Goal: Task Accomplishment & Management: Manage account settings

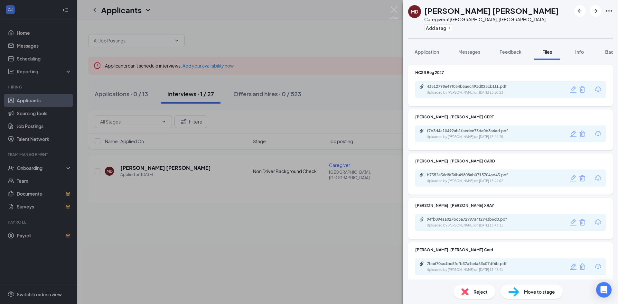
scroll to position [64, 0]
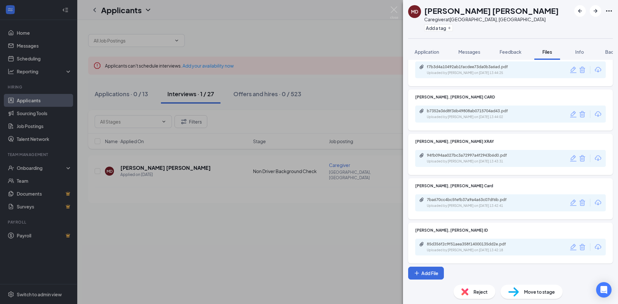
click at [262, 76] on div "MD Marissa Cruz Delos Santos Caregiver at San Francisco, CA Add a tag Applicati…" at bounding box center [309, 152] width 618 height 304
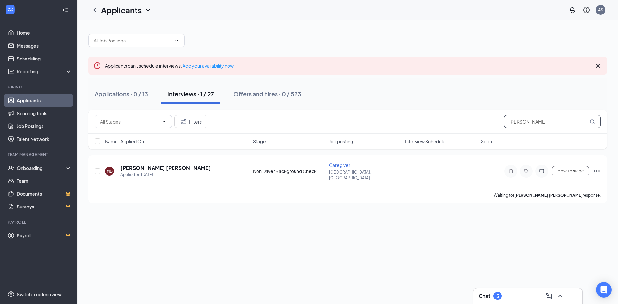
drag, startPoint x: 545, startPoint y: 121, endPoint x: 468, endPoint y: 134, distance: 78.2
click at [468, 134] on div "Filters delos santos Name · Applied On Stage Job posting Interview Schedule Sco…" at bounding box center [347, 129] width 519 height 39
click at [153, 166] on h5 "[PERSON_NAME]" at bounding box center [142, 167] width 45 height 7
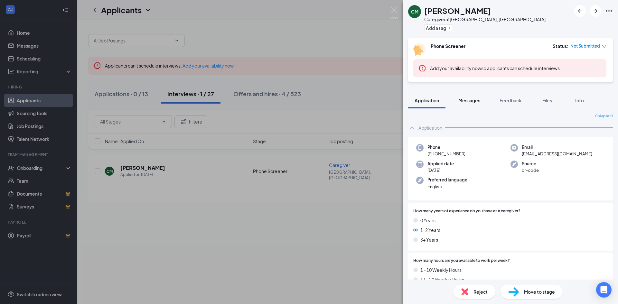
click at [471, 104] on button "Messages" at bounding box center [469, 100] width 35 height 16
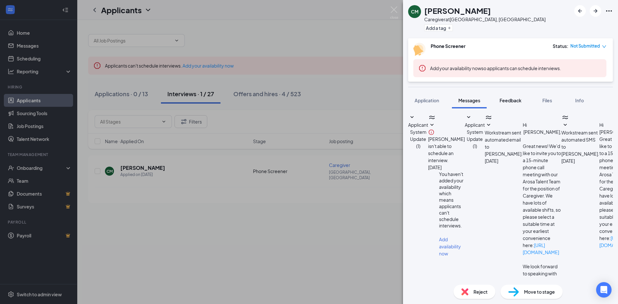
scroll to position [63, 0]
click at [511, 100] on span "Feedback" at bounding box center [510, 100] width 22 height 6
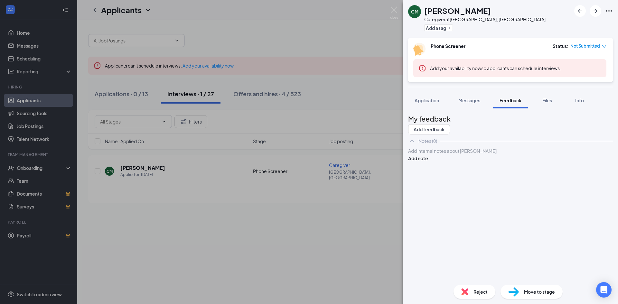
click at [550, 103] on span "Files" at bounding box center [547, 100] width 10 height 6
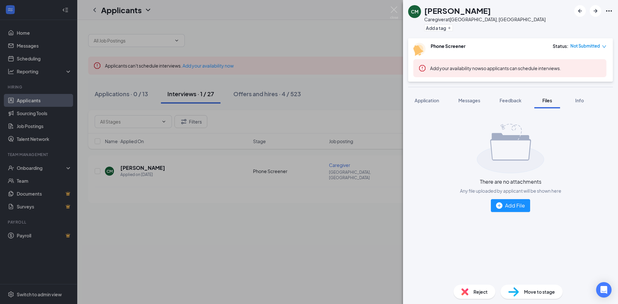
click at [329, 220] on div "CM Christine Monte Caregiver at San Francisco, CA Add a tag Phone Screener Stat…" at bounding box center [309, 152] width 618 height 304
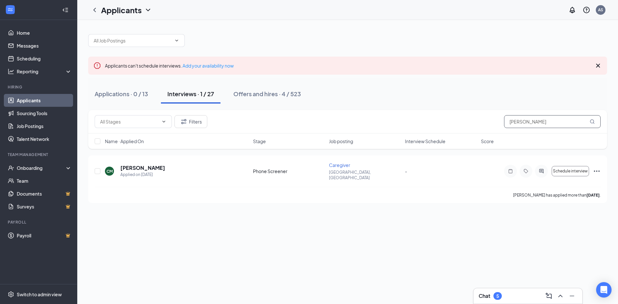
drag, startPoint x: 534, startPoint y: 121, endPoint x: 478, endPoint y: 126, distance: 56.2
click at [478, 126] on div "Filters christine" at bounding box center [348, 121] width 506 height 13
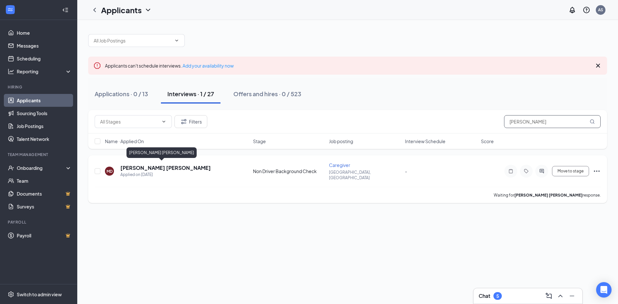
type input "[PERSON_NAME]"
click at [175, 167] on h5 "[PERSON_NAME] [PERSON_NAME]" at bounding box center [165, 167] width 90 height 7
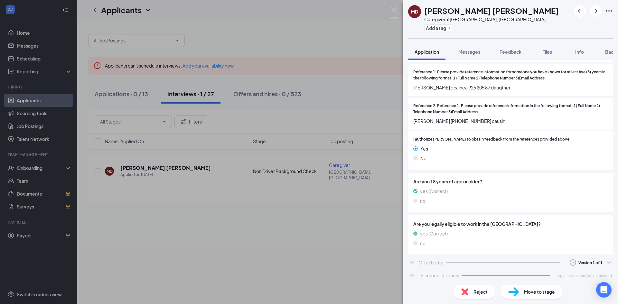
scroll to position [827, 0]
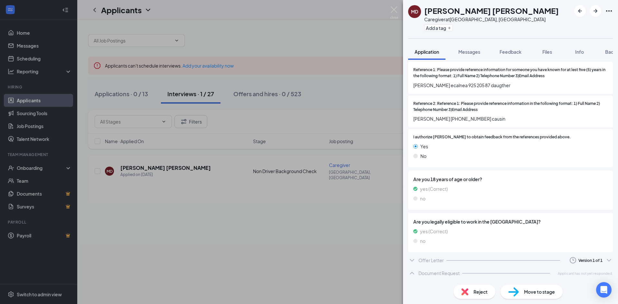
click at [605, 258] on icon "ChevronDown" at bounding box center [609, 260] width 8 height 8
click at [503, 257] on div "Offer Letter Version 1 of 1" at bounding box center [510, 260] width 205 height 13
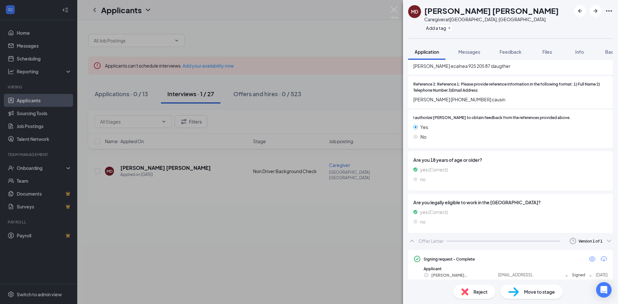
scroll to position [866, 0]
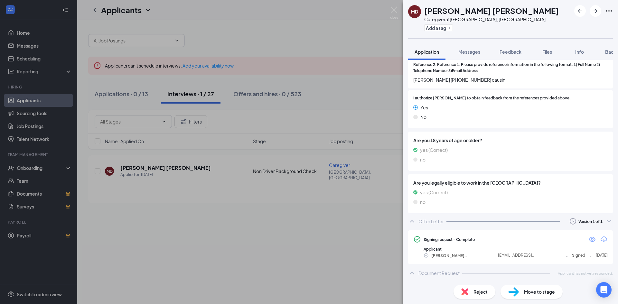
click at [546, 273] on div "Document Request Applicant has not yet responded." at bounding box center [510, 273] width 205 height 13
click at [443, 273] on div "Document Request" at bounding box center [438, 273] width 41 height 6
click at [447, 276] on div "Document Request" at bounding box center [438, 273] width 41 height 6
click at [584, 55] on button "Info" at bounding box center [579, 52] width 26 height 16
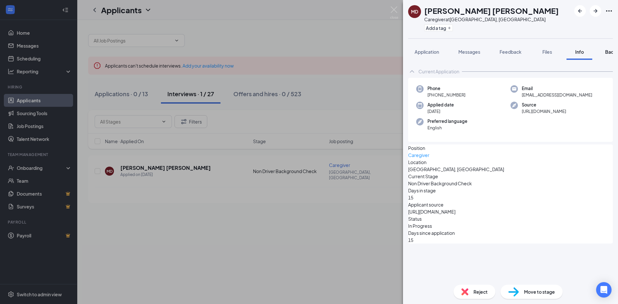
click at [604, 52] on button "Background" at bounding box center [617, 52] width 39 height 16
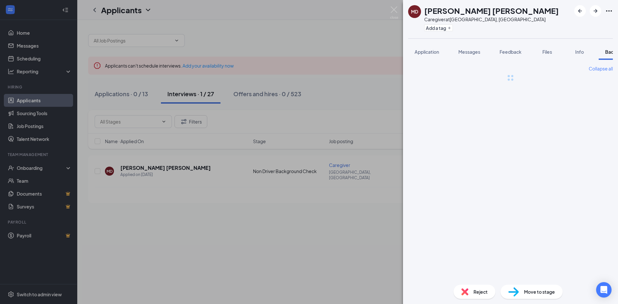
scroll to position [0, 26]
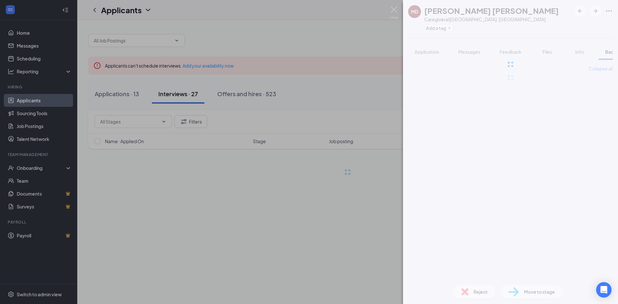
scroll to position [0, 26]
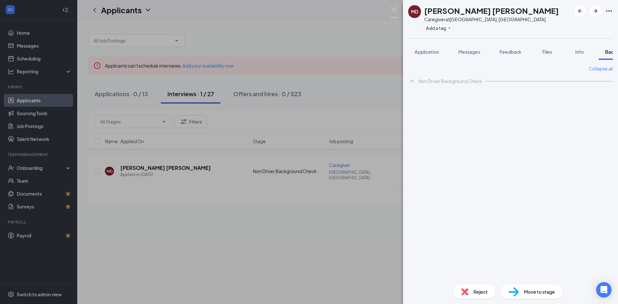
scroll to position [0, 26]
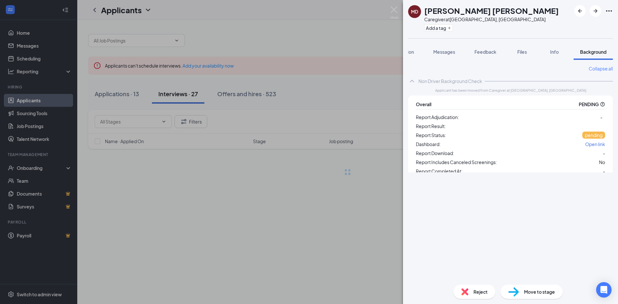
scroll to position [0, 26]
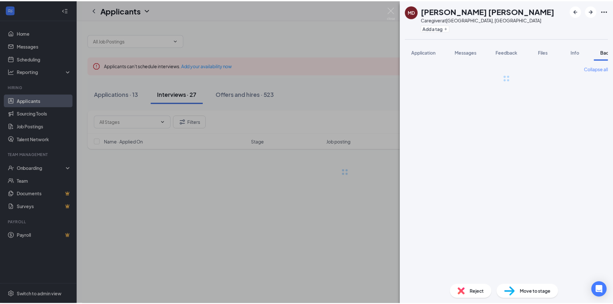
scroll to position [0, 26]
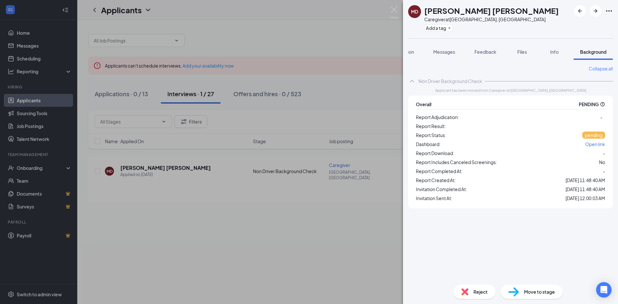
click at [227, 220] on div "MD [PERSON_NAME] [PERSON_NAME] Caregiver at [GEOGRAPHIC_DATA], [GEOGRAPHIC_DATA…" at bounding box center [309, 152] width 618 height 304
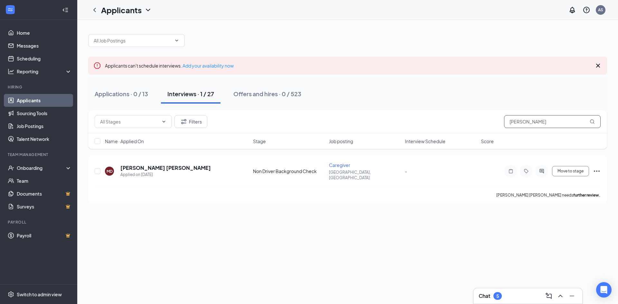
click at [594, 121] on input "[PERSON_NAME]" at bounding box center [552, 121] width 97 height 13
click at [593, 121] on icon "MagnifyingGlass" at bounding box center [592, 121] width 4 height 4
drag, startPoint x: 547, startPoint y: 120, endPoint x: 473, endPoint y: 124, distance: 74.4
click at [473, 124] on div "Filters [PERSON_NAME]" at bounding box center [348, 121] width 506 height 13
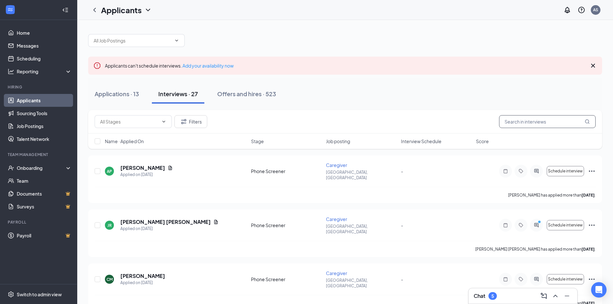
click at [586, 122] on icon "MagnifyingGlass" at bounding box center [586, 121] width 5 height 5
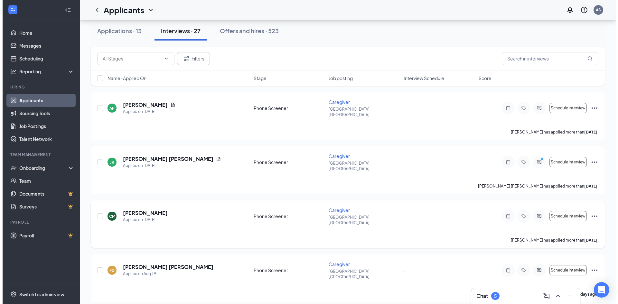
scroll to position [64, 0]
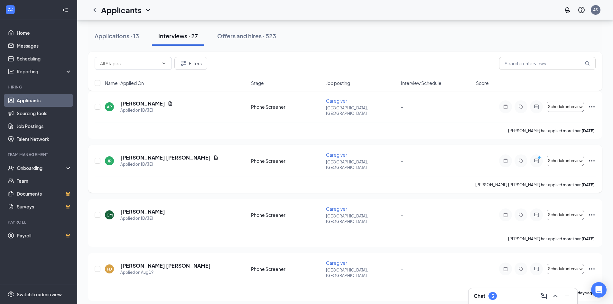
click at [540, 154] on div at bounding box center [536, 160] width 13 height 13
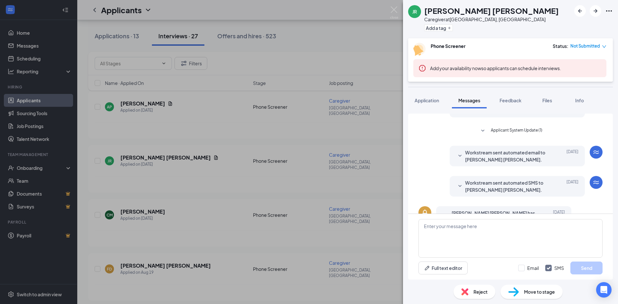
scroll to position [112, 0]
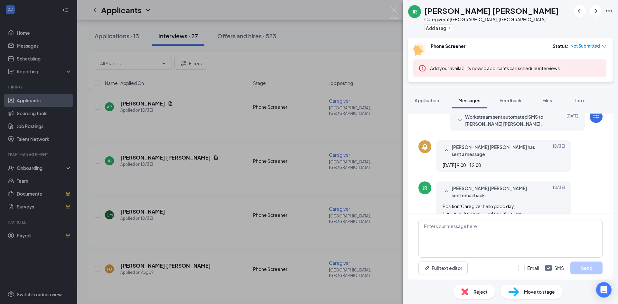
click at [387, 186] on div "JR [PERSON_NAME] [PERSON_NAME] Caregiver at [GEOGRAPHIC_DATA], [GEOGRAPHIC_DATA…" at bounding box center [309, 152] width 618 height 304
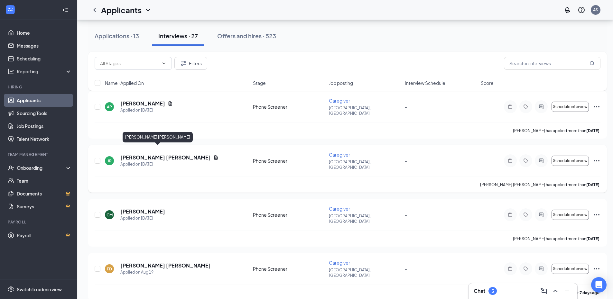
click at [133, 154] on h5 "[PERSON_NAME] [PERSON_NAME]" at bounding box center [165, 157] width 90 height 7
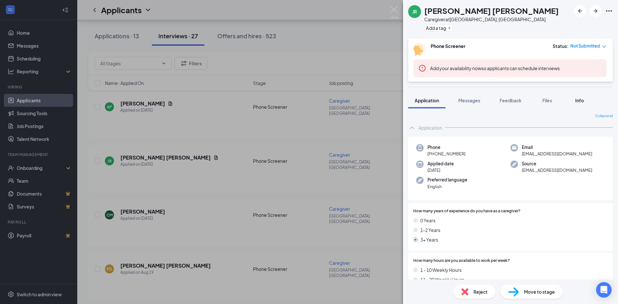
click at [581, 102] on span "Info" at bounding box center [579, 100] width 9 height 6
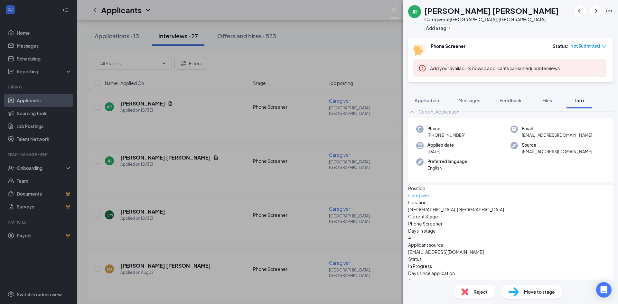
scroll to position [11, 0]
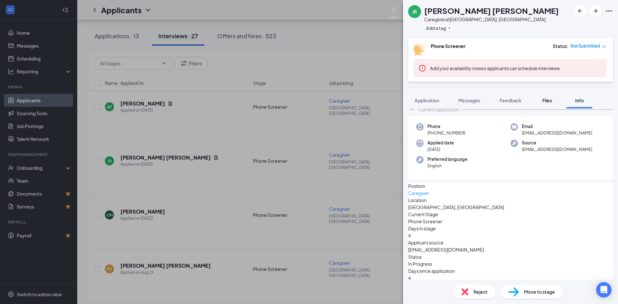
click at [546, 101] on span "Files" at bounding box center [547, 100] width 10 height 6
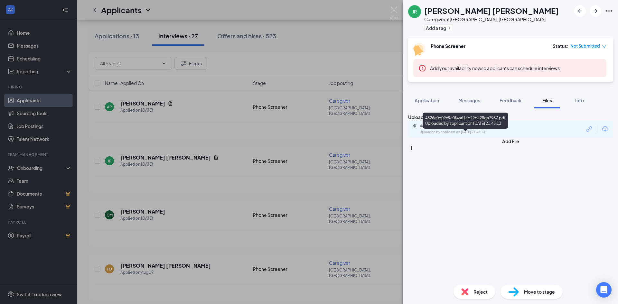
click at [441, 135] on div "Uploaded by applicant on [DATE] 21:48:13" at bounding box center [467, 132] width 97 height 5
click at [194, 125] on div "JR [PERSON_NAME] [PERSON_NAME] Caregiver at [GEOGRAPHIC_DATA], [GEOGRAPHIC_DATA…" at bounding box center [309, 152] width 618 height 304
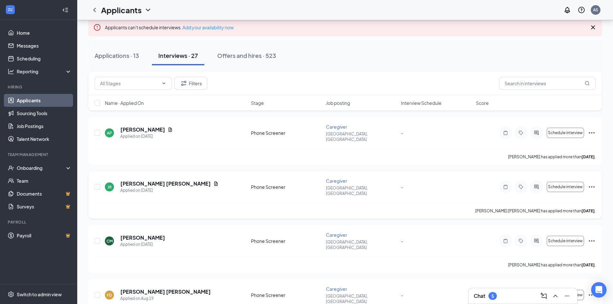
scroll to position [32, 0]
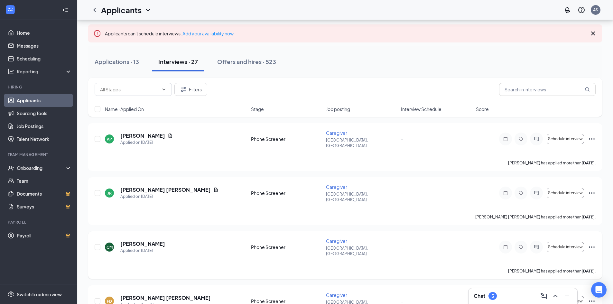
click at [593, 243] on icon "Ellipses" at bounding box center [592, 247] width 8 height 8
click at [548, 245] on span "Schedule interview" at bounding box center [565, 247] width 35 height 5
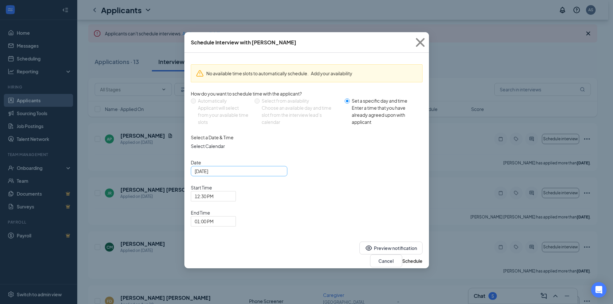
click at [281, 175] on div "[DATE]" at bounding box center [239, 171] width 89 height 7
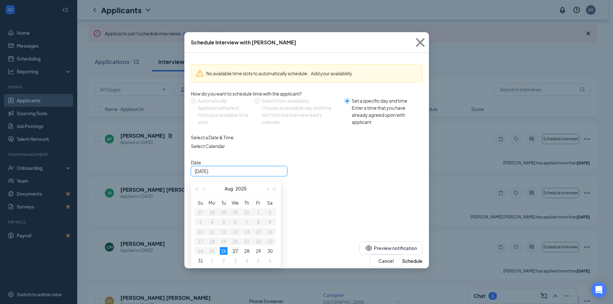
type input "[DATE]"
click at [234, 253] on div "27" at bounding box center [235, 251] width 8 height 8
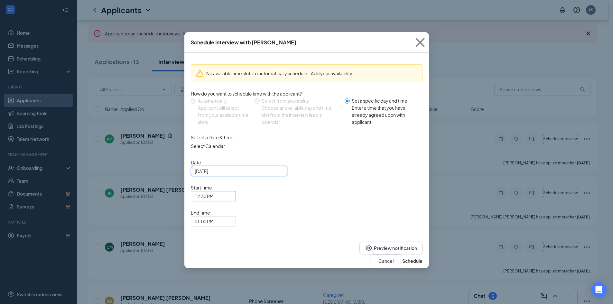
click at [232, 191] on span "12:30 PM" at bounding box center [213, 196] width 37 height 10
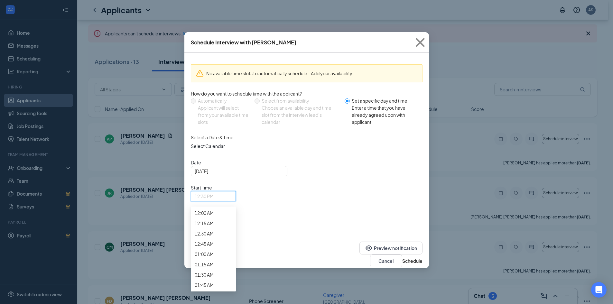
scroll to position [673, 0]
click at [232, 17] on span "11:30 AM" at bounding box center [213, 13] width 37 height 7
click at [232, 191] on span "11:30 AM" at bounding box center [213, 196] width 37 height 10
click at [232, 38] on span "10:15 AM" at bounding box center [213, 34] width 37 height 7
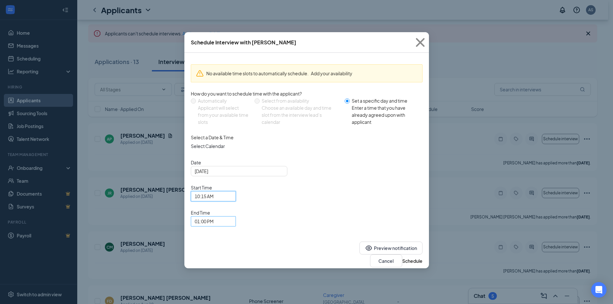
click at [226, 216] on span "01:00 PM" at bounding box center [211, 224] width 32 height 17
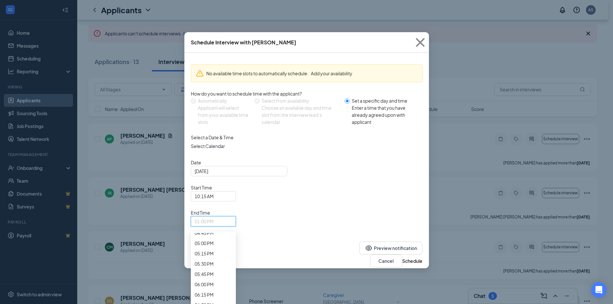
click at [232, 33] on span "12:00 PM" at bounding box center [213, 29] width 37 height 7
